Goal: Transaction & Acquisition: Purchase product/service

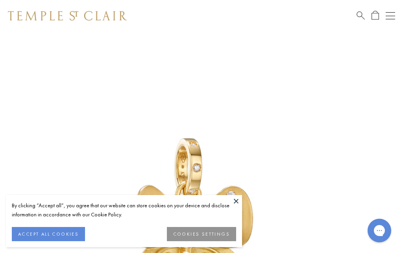
click at [239, 202] on button at bounding box center [236, 201] width 12 height 12
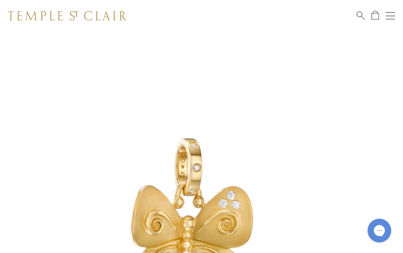
click at [363, 13] on span "Search" at bounding box center [361, 15] width 8 height 8
click at [46, 49] on input "search" at bounding box center [206, 47] width 341 height 9
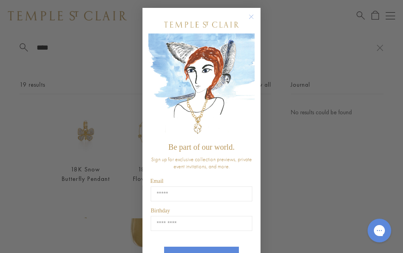
click at [257, 17] on button "Close dialog" at bounding box center [255, 21] width 10 height 10
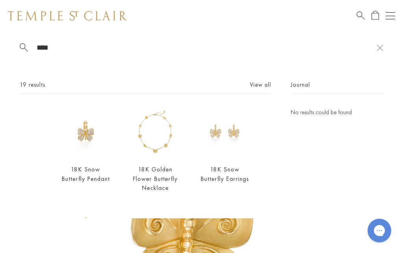
click at [151, 51] on input "****" at bounding box center [206, 47] width 341 height 9
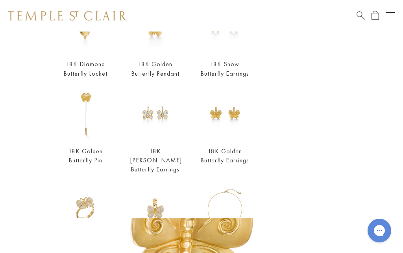
scroll to position [104, 0]
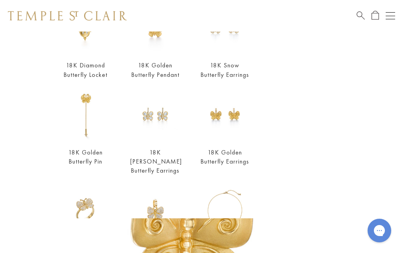
type input "*********"
click at [171, 167] on link "18K Luna Butterfly Earrings" at bounding box center [156, 161] width 52 height 26
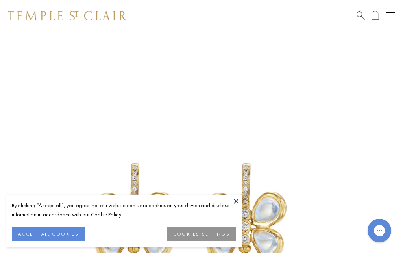
click at [235, 204] on button at bounding box center [236, 201] width 12 height 12
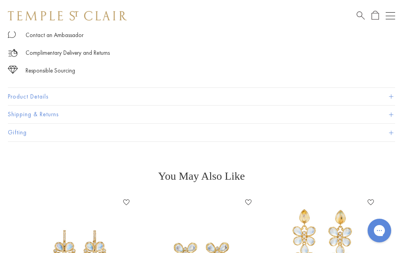
scroll to position [359, 0]
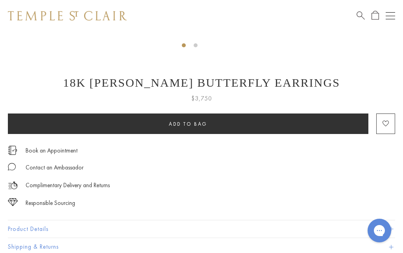
click at [364, 18] on span "Search" at bounding box center [361, 15] width 8 height 8
click at [290, 52] on input "search" at bounding box center [206, 47] width 341 height 9
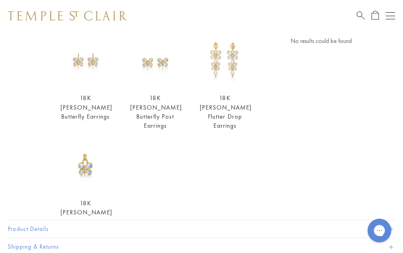
scroll to position [70, 0]
type input "**********"
click at [103, 206] on link "18K Luna Butterfly Pendant" at bounding box center [87, 213] width 52 height 26
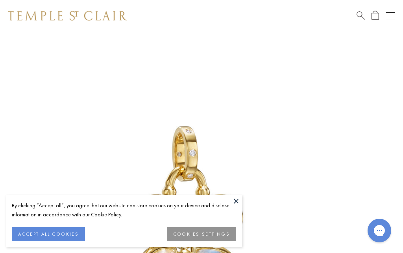
click at [239, 202] on button at bounding box center [236, 201] width 12 height 12
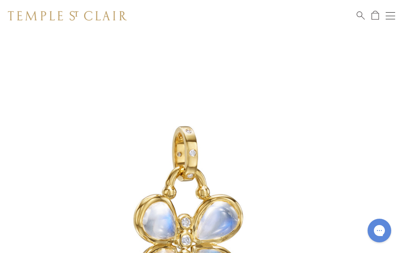
click at [359, 15] on span "Search" at bounding box center [361, 15] width 8 height 8
click at [359, 16] on span "Search" at bounding box center [361, 15] width 8 height 8
click at [361, 15] on span "Search" at bounding box center [361, 15] width 8 height 8
click at [50, 50] on input "search" at bounding box center [206, 47] width 341 height 9
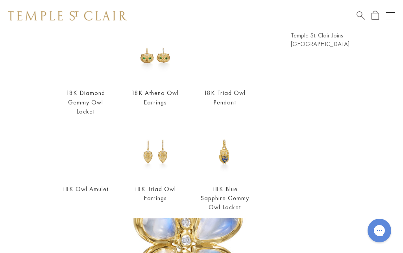
scroll to position [48, 0]
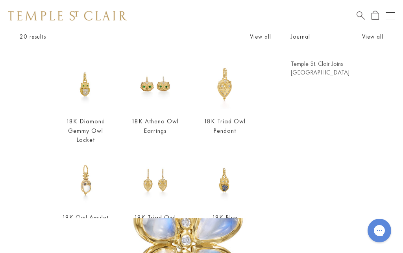
type input "***"
click at [233, 126] on link "18K Triad Owl Pendant" at bounding box center [225, 125] width 42 height 17
click at [87, 193] on img at bounding box center [86, 180] width 50 height 50
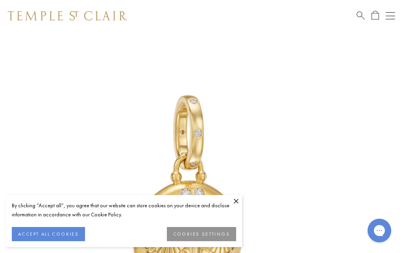
click at [238, 202] on button at bounding box center [236, 201] width 12 height 12
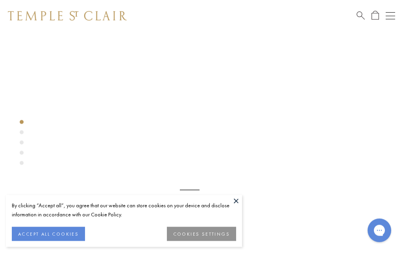
scroll to position [32, 0]
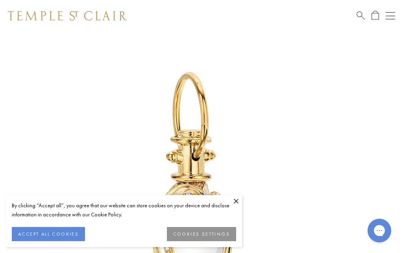
click at [236, 199] on button at bounding box center [236, 201] width 12 height 12
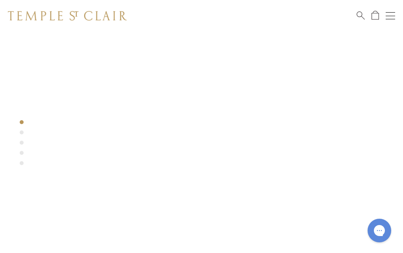
scroll to position [0, 0]
